Goal: Transaction & Acquisition: Book appointment/travel/reservation

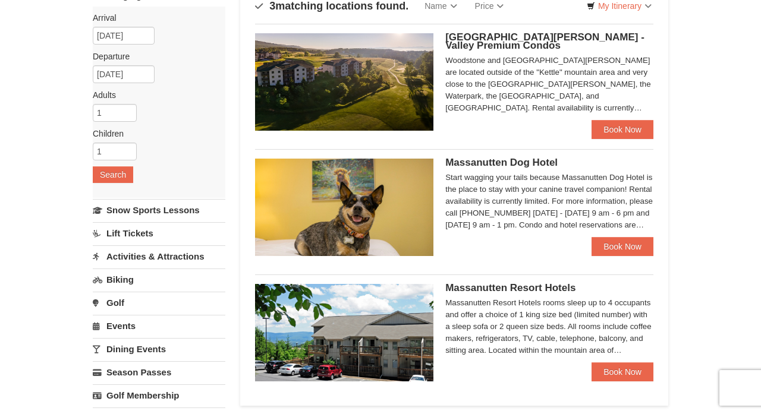
scroll to position [18, 0]
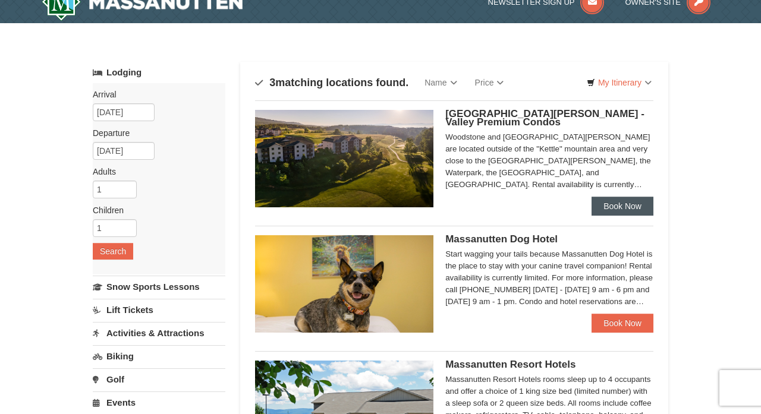
click at [606, 206] on link "Book Now" at bounding box center [622, 206] width 62 height 19
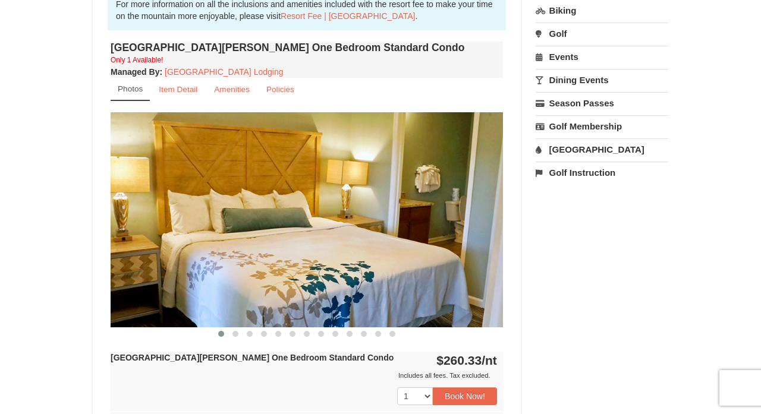
scroll to position [384, 0]
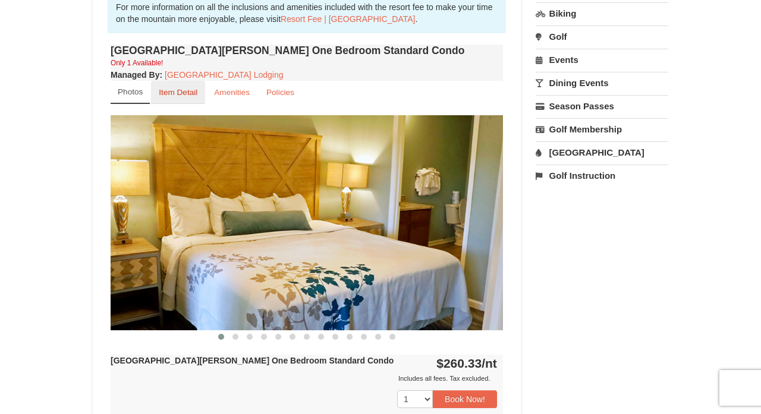
click at [182, 91] on small "Item Detail" at bounding box center [178, 92] width 39 height 9
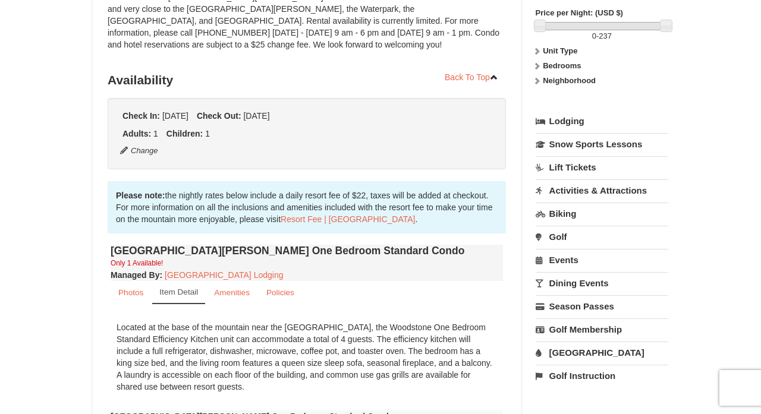
scroll to position [183, 0]
click at [383, 206] on div "Please note: the nightly rates below include a daily resort fee of $22, taxes w…" at bounding box center [307, 208] width 398 height 52
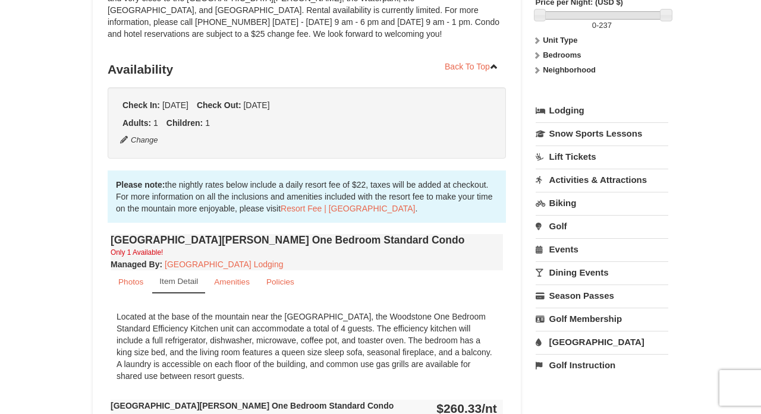
scroll to position [144, 0]
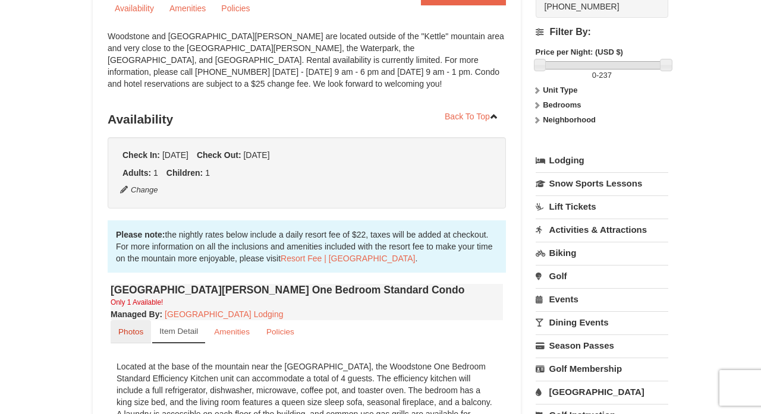
click at [126, 332] on small "Photos" at bounding box center [130, 331] width 25 height 9
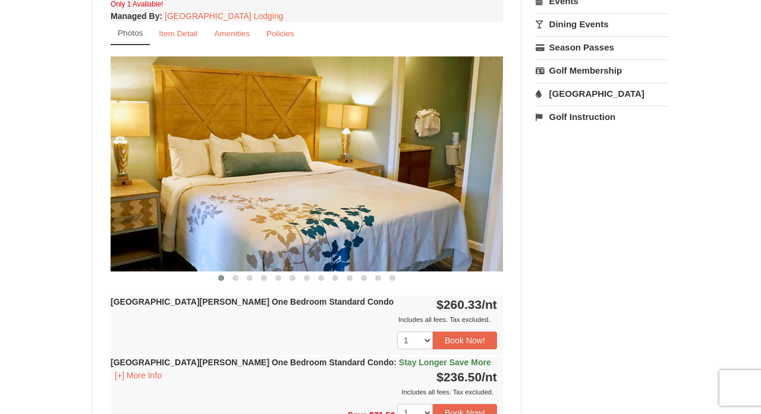
scroll to position [455, 0]
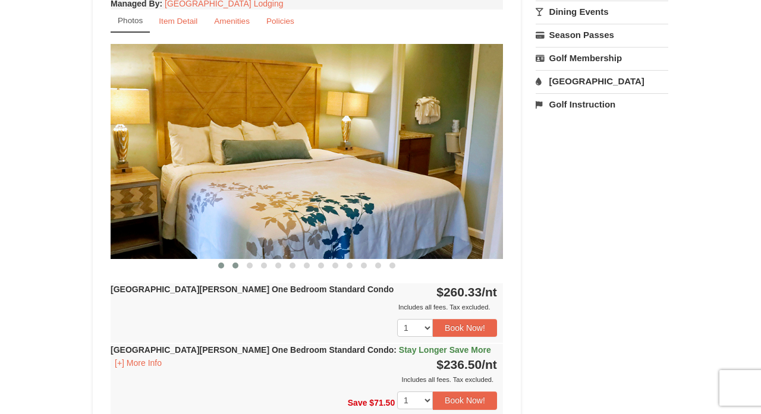
click at [238, 268] on button at bounding box center [235, 266] width 14 height 12
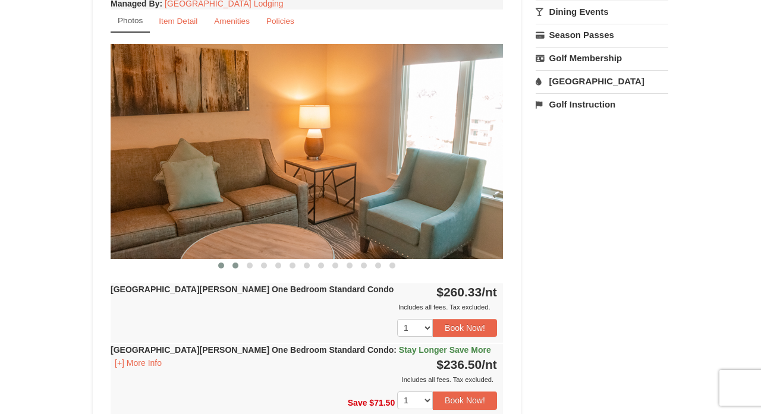
click at [222, 266] on span at bounding box center [221, 266] width 6 height 6
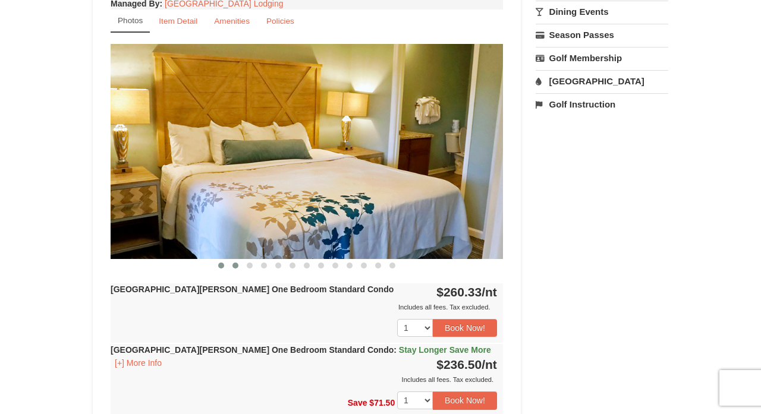
click at [234, 265] on span at bounding box center [235, 266] width 6 height 6
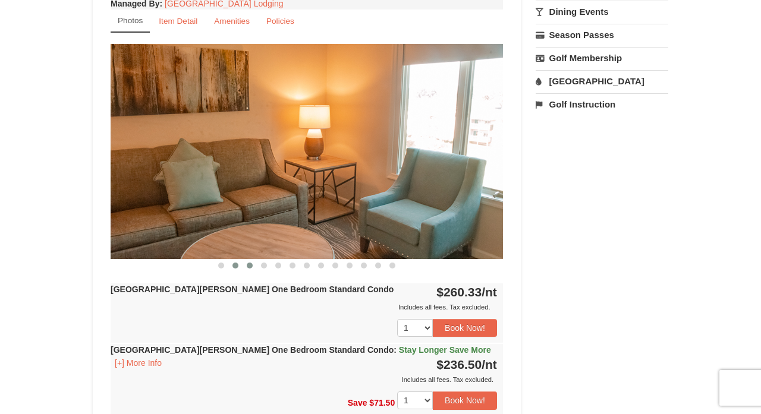
click at [250, 266] on span at bounding box center [250, 266] width 6 height 6
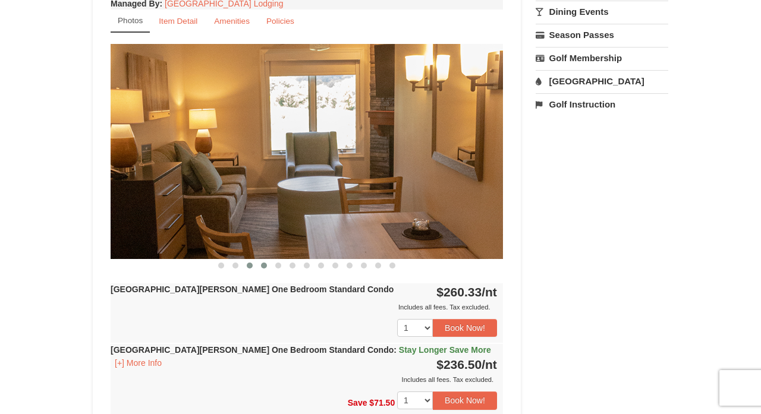
click at [264, 269] on button at bounding box center [264, 266] width 14 height 12
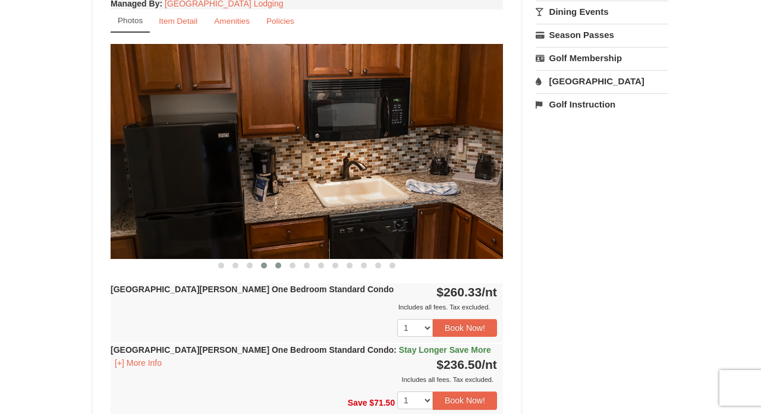
click at [277, 266] on span at bounding box center [278, 266] width 6 height 6
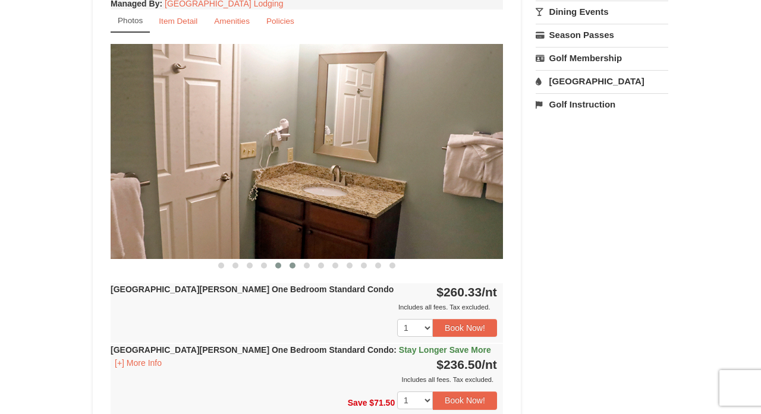
click at [291, 264] on span at bounding box center [292, 266] width 6 height 6
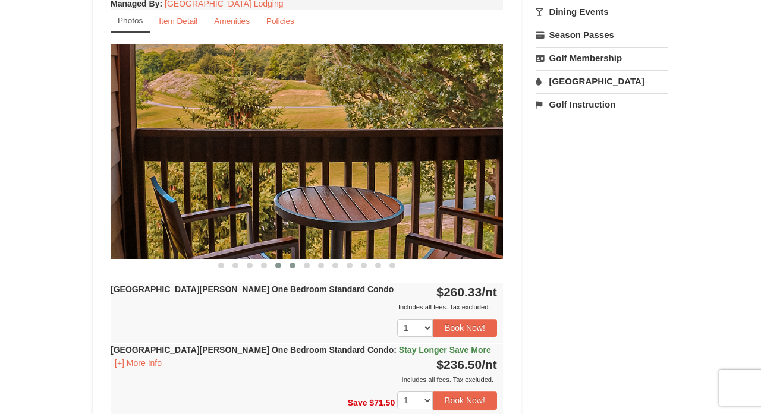
click at [280, 264] on span at bounding box center [278, 266] width 6 height 6
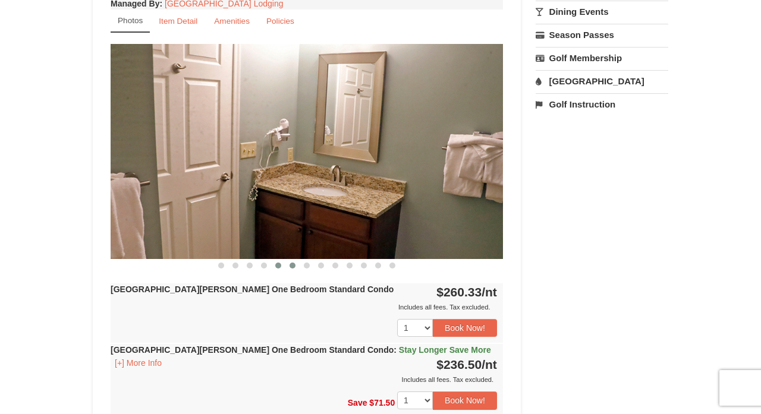
click at [292, 266] on span at bounding box center [292, 266] width 6 height 6
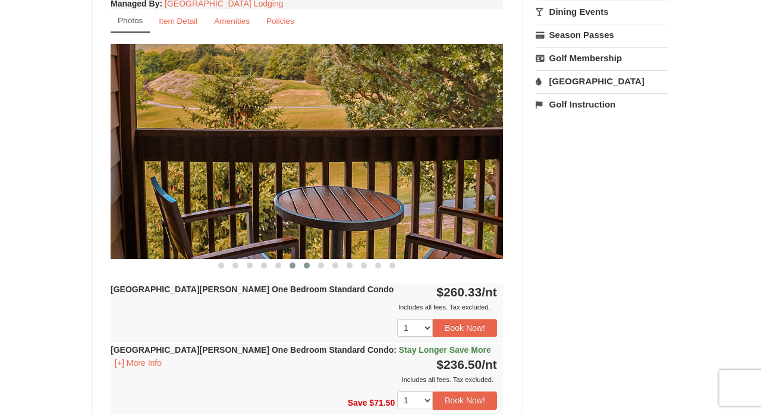
click at [307, 266] on span at bounding box center [307, 266] width 6 height 6
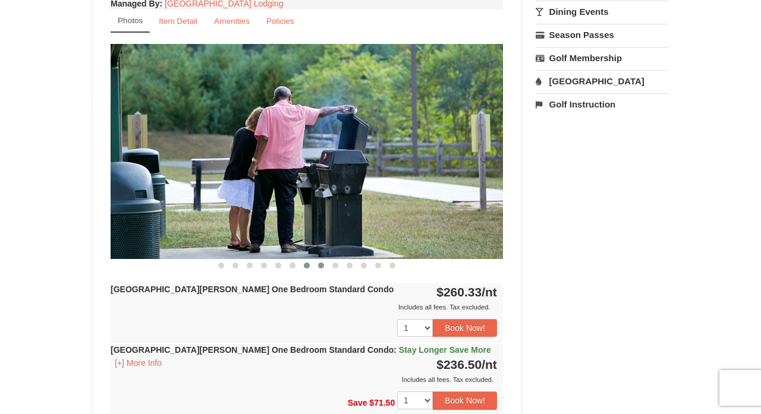
click at [316, 264] on button at bounding box center [321, 266] width 14 height 12
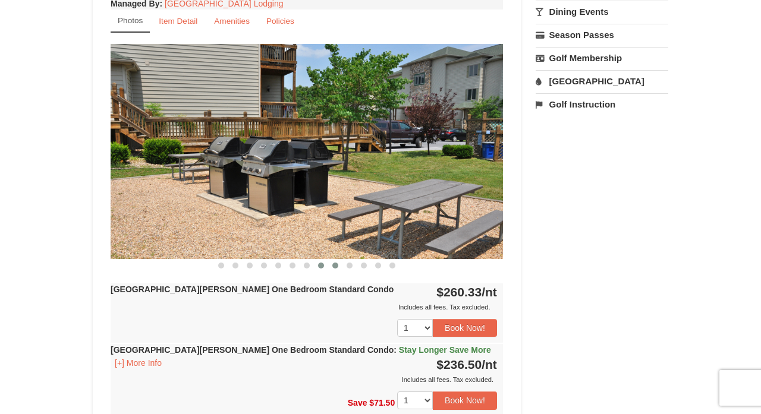
click at [338, 261] on button at bounding box center [335, 266] width 14 height 12
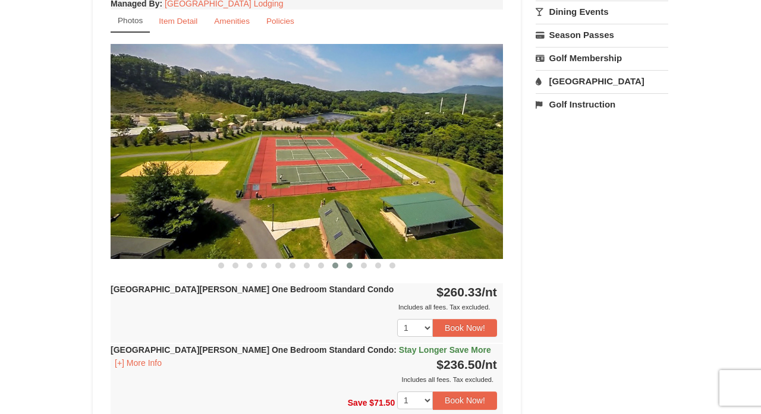
click at [351, 268] on span at bounding box center [349, 266] width 6 height 6
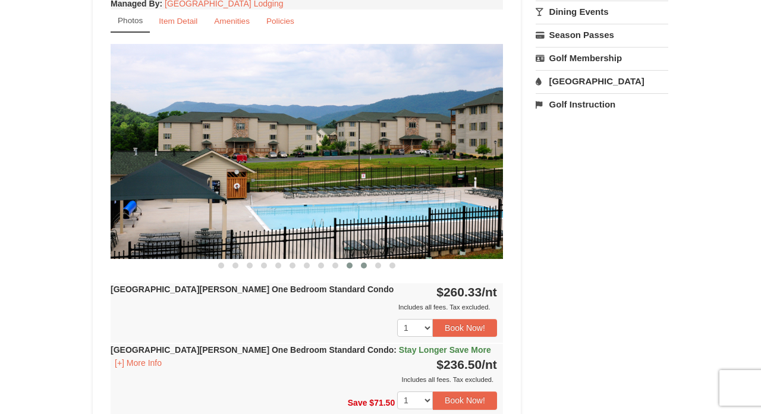
click at [364, 266] on span at bounding box center [364, 266] width 6 height 6
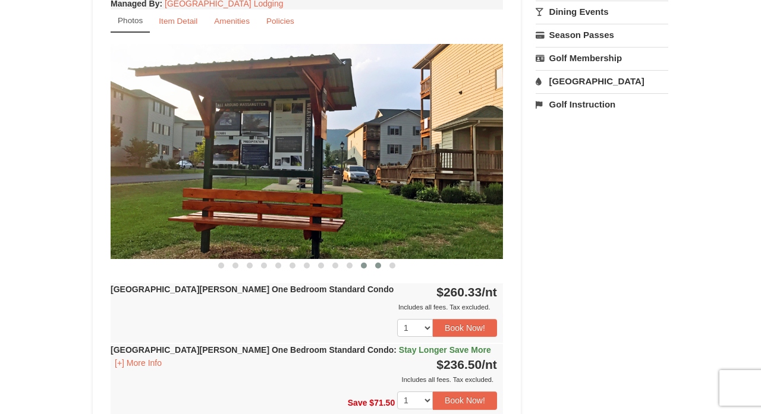
click at [377, 266] on span at bounding box center [378, 266] width 6 height 6
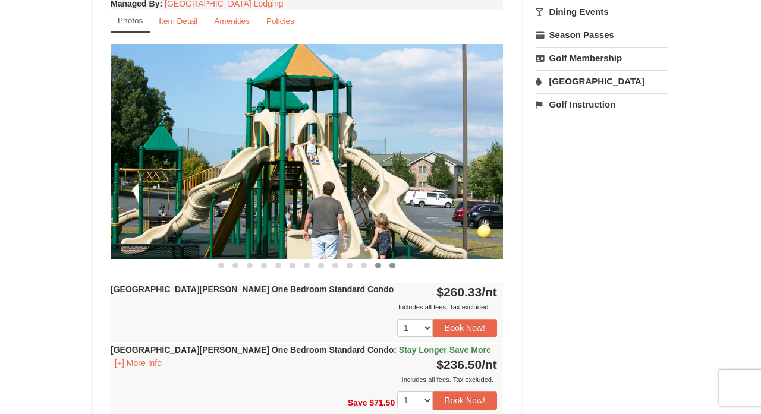
click at [395, 266] on span at bounding box center [392, 266] width 6 height 6
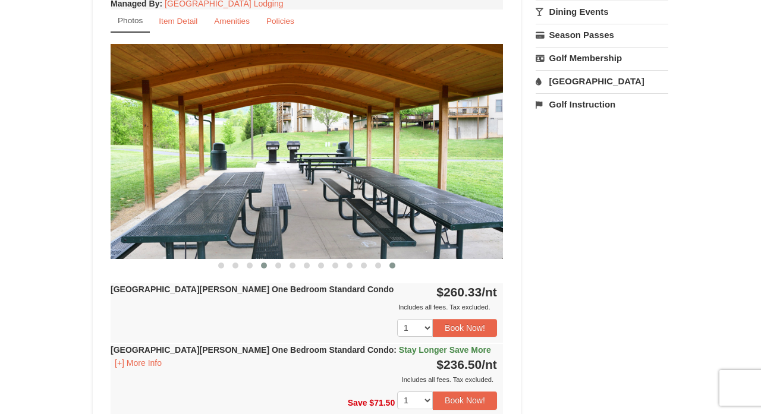
click at [267, 266] on button at bounding box center [264, 266] width 14 height 12
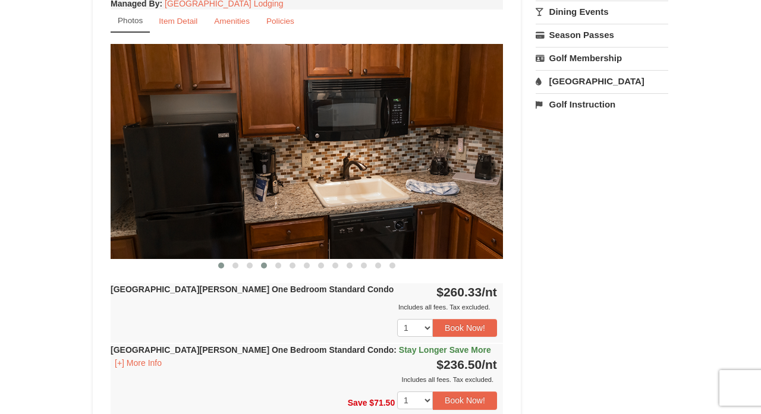
click at [219, 266] on span at bounding box center [221, 266] width 6 height 6
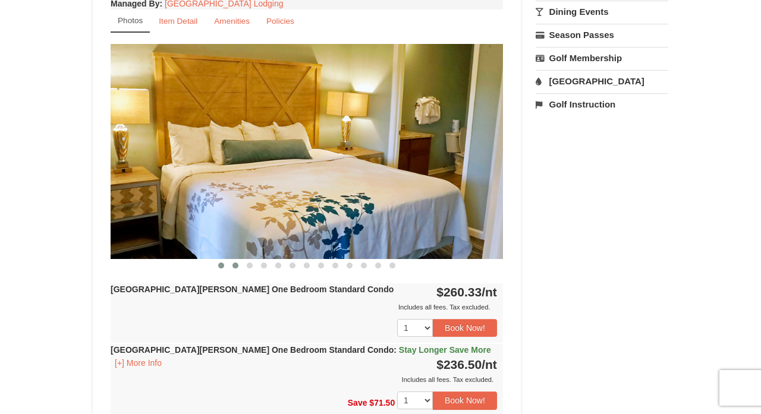
click at [235, 265] on span at bounding box center [235, 266] width 6 height 6
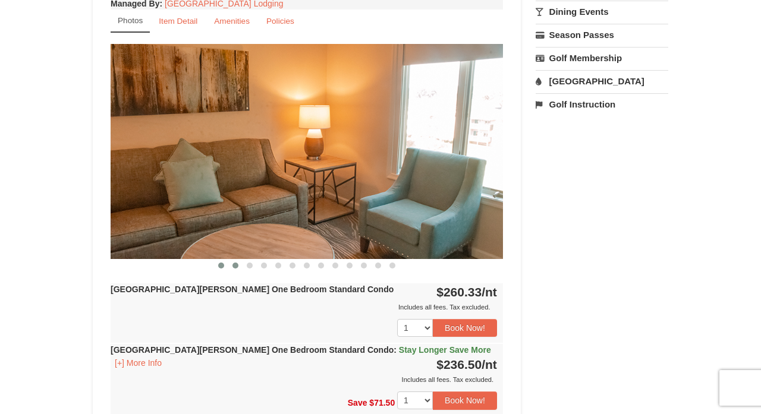
click at [223, 266] on span at bounding box center [221, 266] width 6 height 6
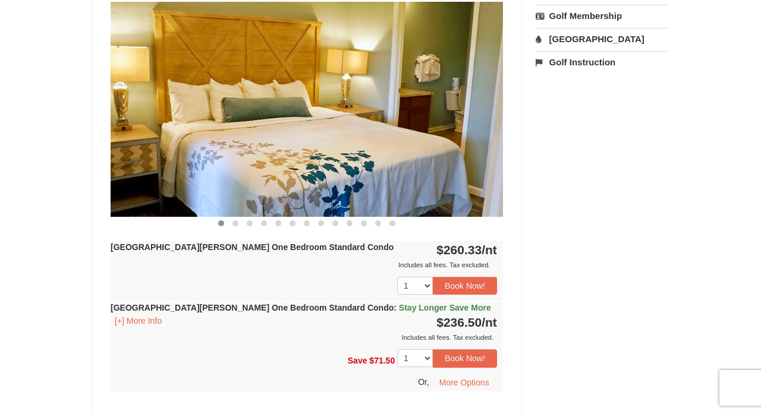
scroll to position [398, 0]
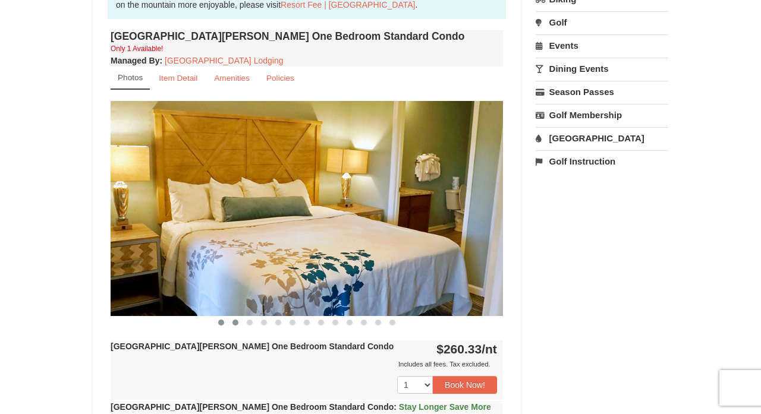
click at [235, 322] on span at bounding box center [235, 323] width 6 height 6
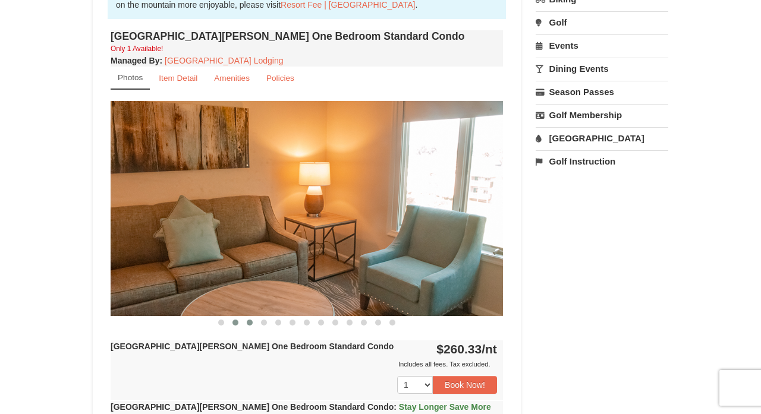
click at [248, 321] on span at bounding box center [250, 323] width 6 height 6
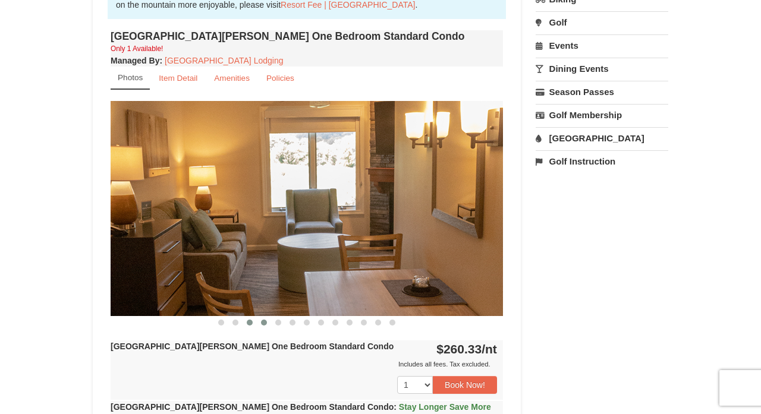
click at [268, 324] on button at bounding box center [264, 323] width 14 height 12
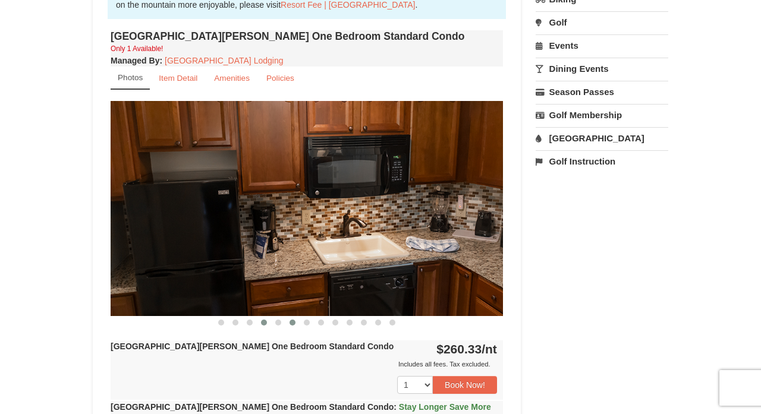
click at [291, 323] on span at bounding box center [292, 323] width 6 height 6
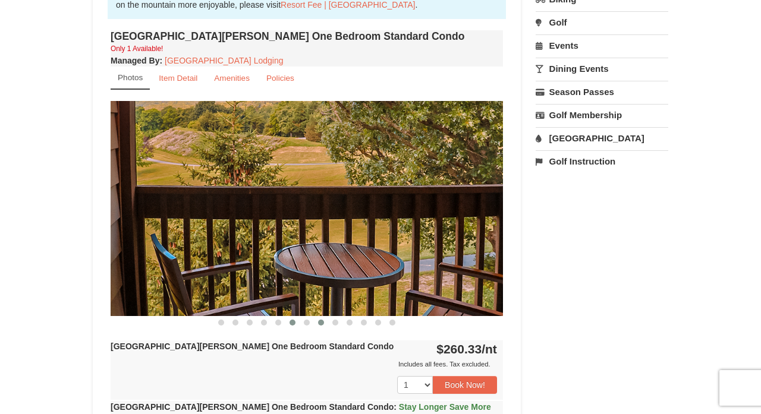
click at [318, 321] on span at bounding box center [321, 323] width 6 height 6
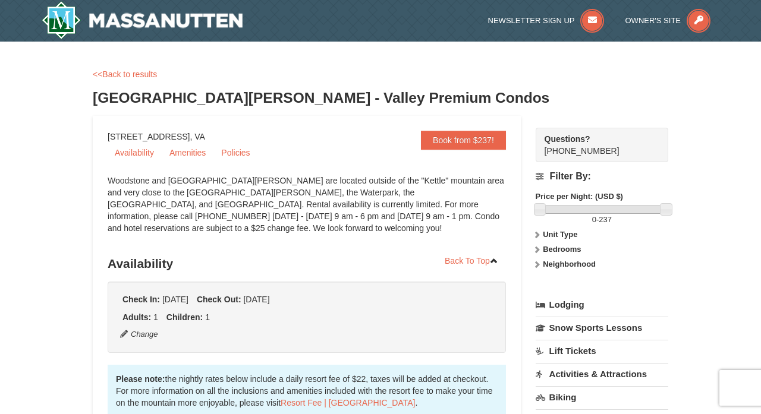
scroll to position [0, 0]
click at [181, 151] on link "Amenities" at bounding box center [187, 153] width 51 height 18
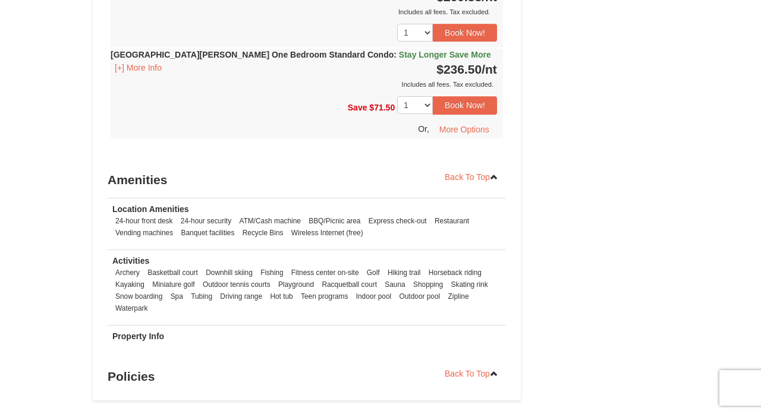
scroll to position [792, 0]
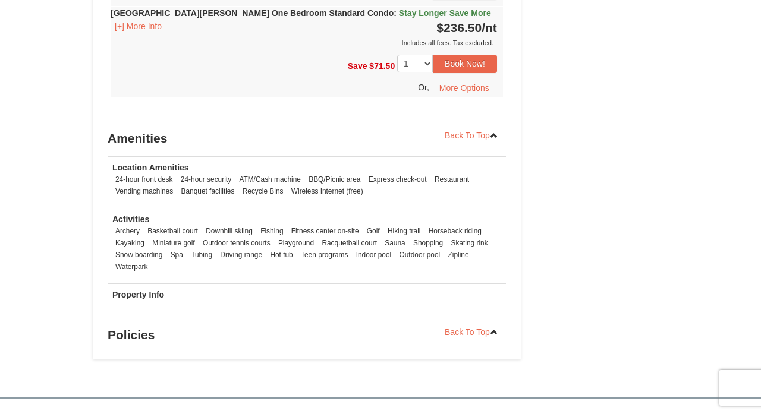
click at [147, 336] on h3 "Policies" at bounding box center [307, 335] width 398 height 24
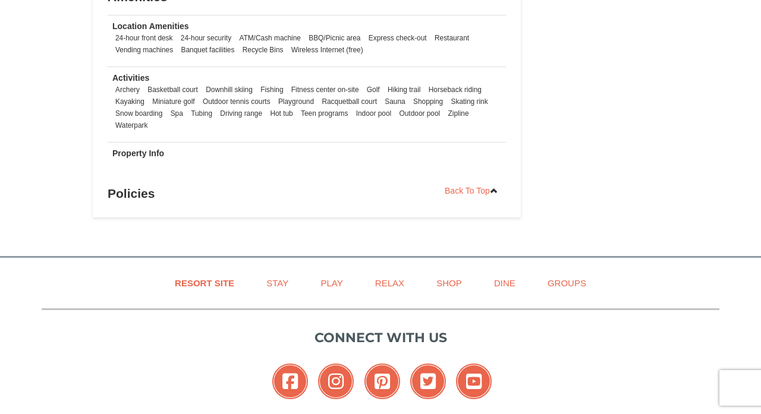
scroll to position [955, 0]
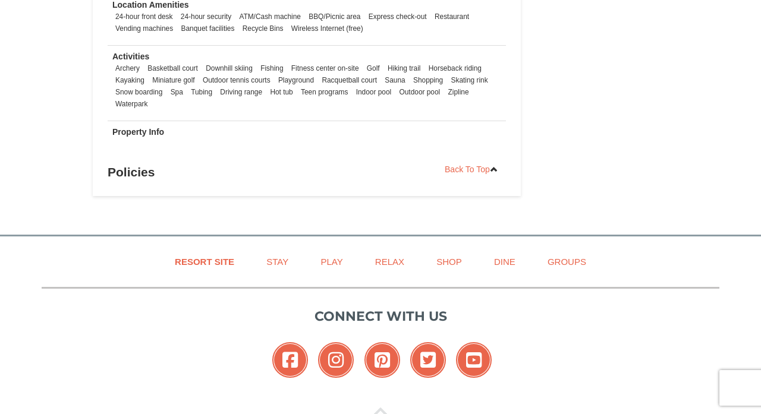
click at [144, 182] on h3 "Policies" at bounding box center [307, 172] width 398 height 24
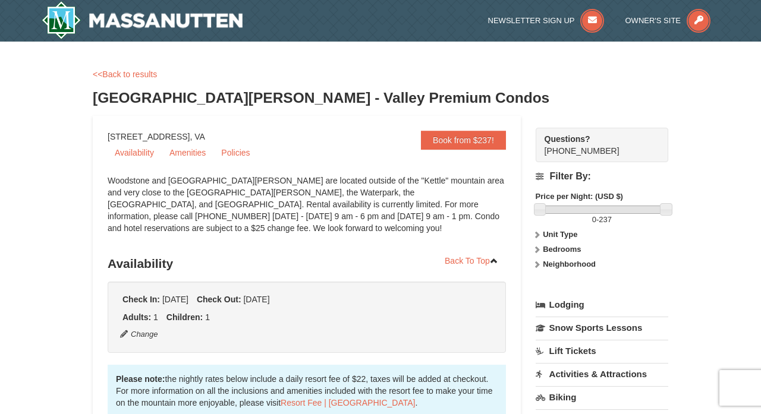
scroll to position [0, 0]
click at [123, 75] on link "<<Back to results" at bounding box center [125, 75] width 64 height 10
